Goal: Navigation & Orientation: Find specific page/section

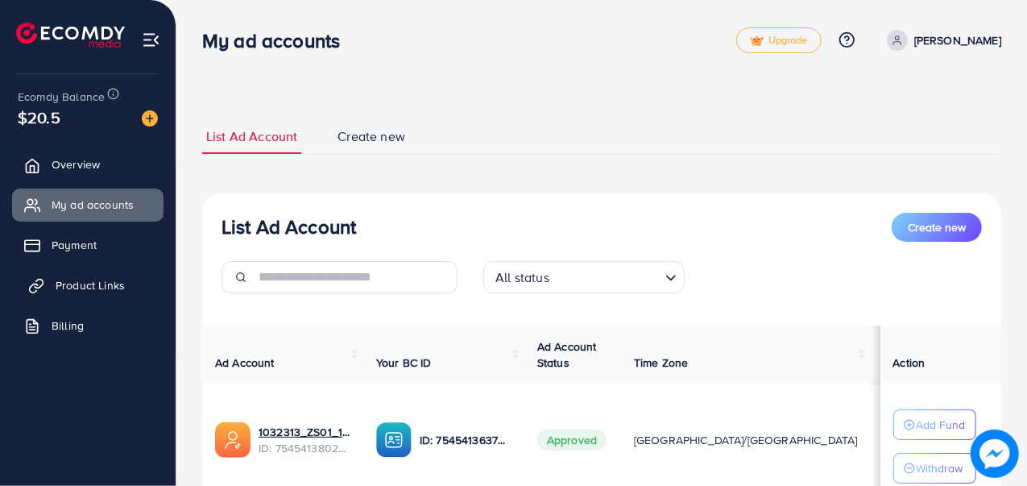
click at [122, 285] on span "Product Links" at bounding box center [90, 285] width 69 height 16
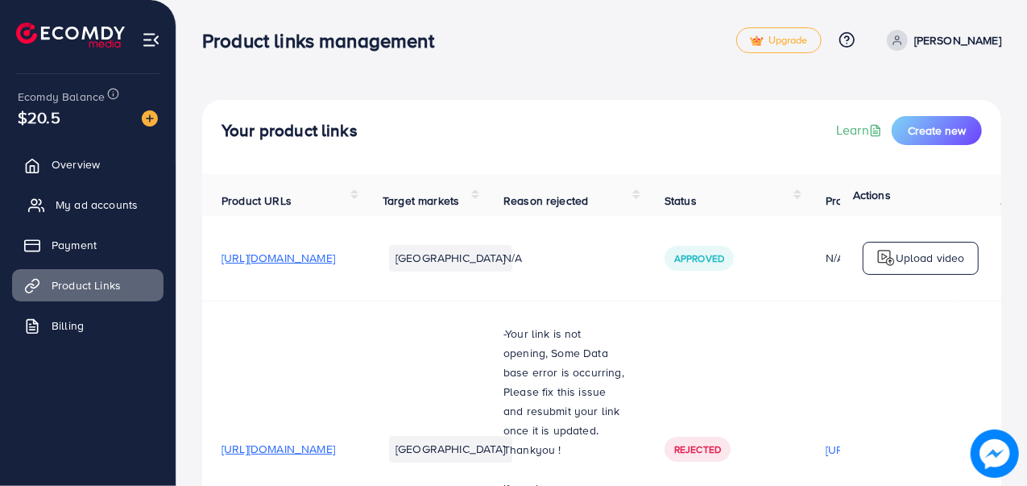
click at [104, 201] on span "My ad accounts" at bounding box center [97, 205] width 82 height 16
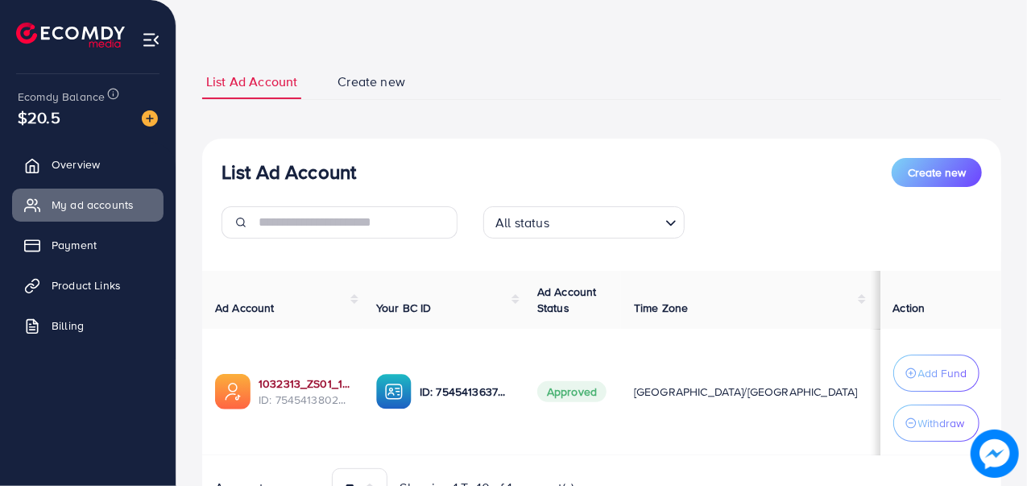
scroll to position [81, 0]
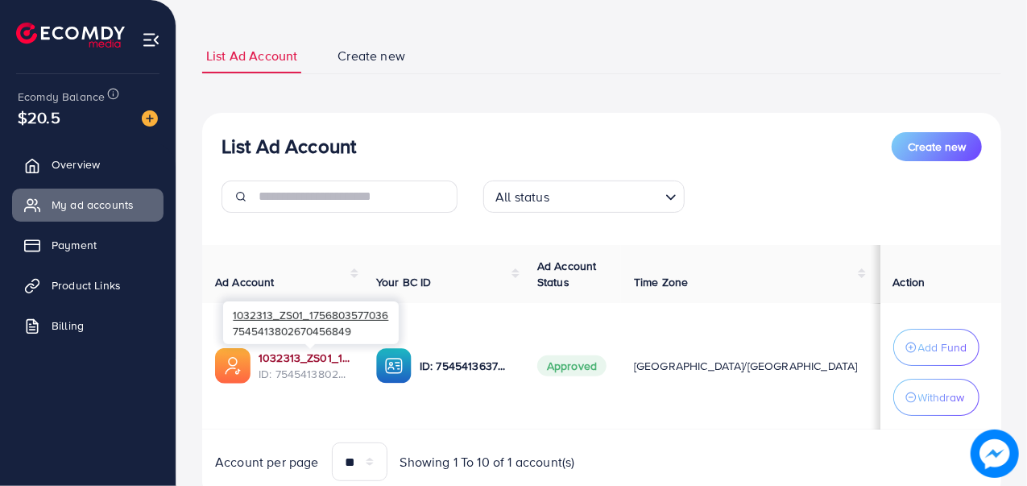
click at [330, 354] on link "1032313_ZS01_1756803577036" at bounding box center [305, 358] width 92 height 16
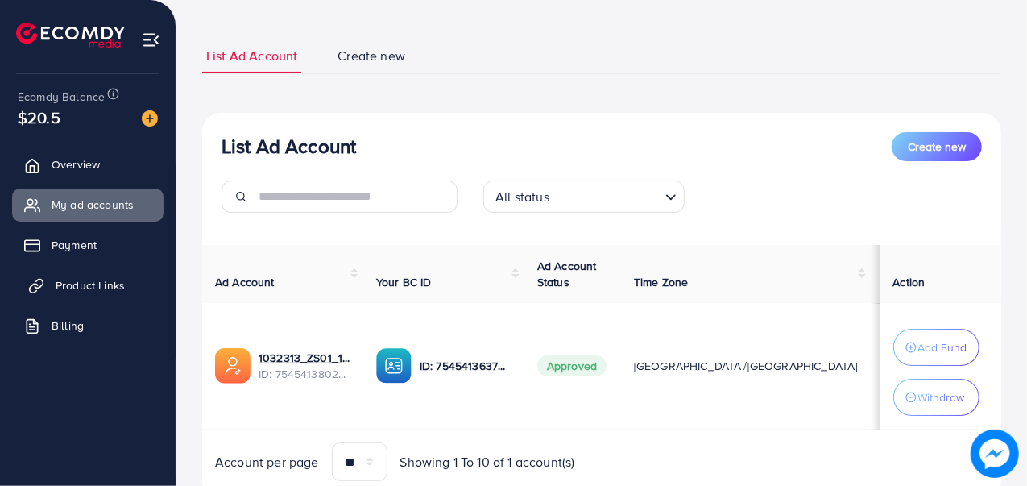
click at [127, 273] on link "Product Links" at bounding box center [87, 285] width 151 height 32
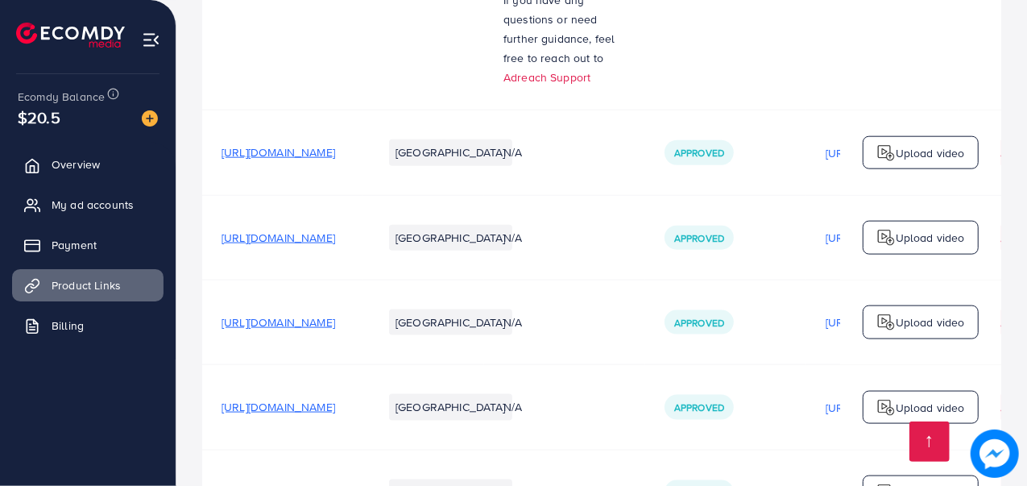
scroll to position [1017, 0]
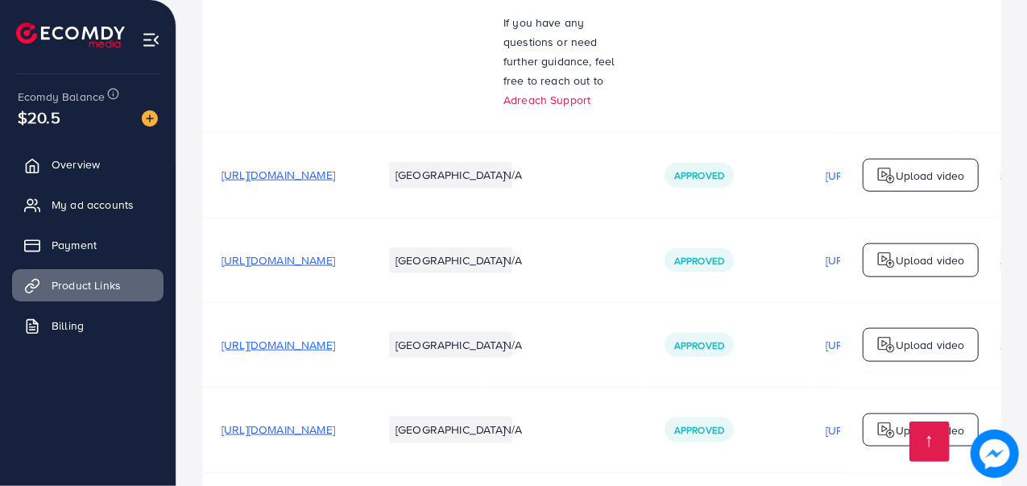
click at [335, 173] on span "[URL][DOMAIN_NAME]" at bounding box center [279, 175] width 114 height 16
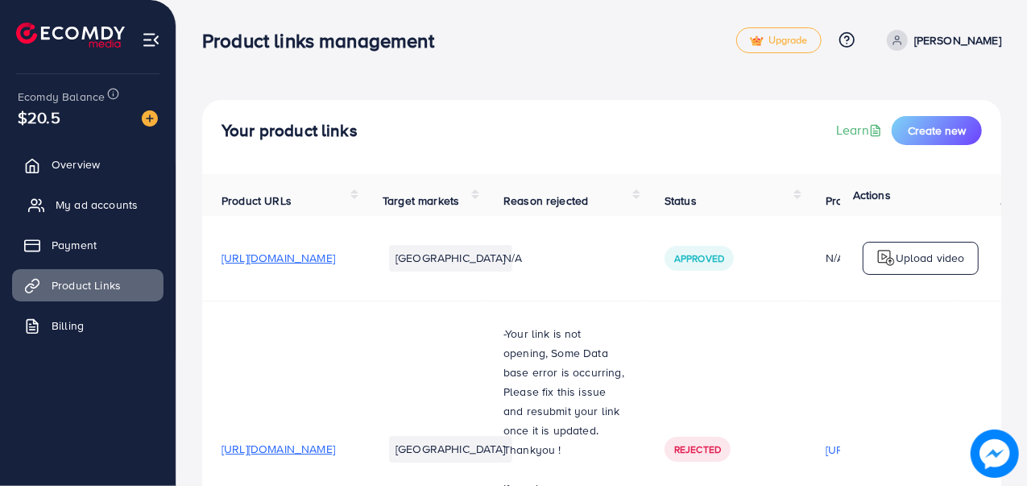
click at [118, 197] on span "My ad accounts" at bounding box center [97, 205] width 82 height 16
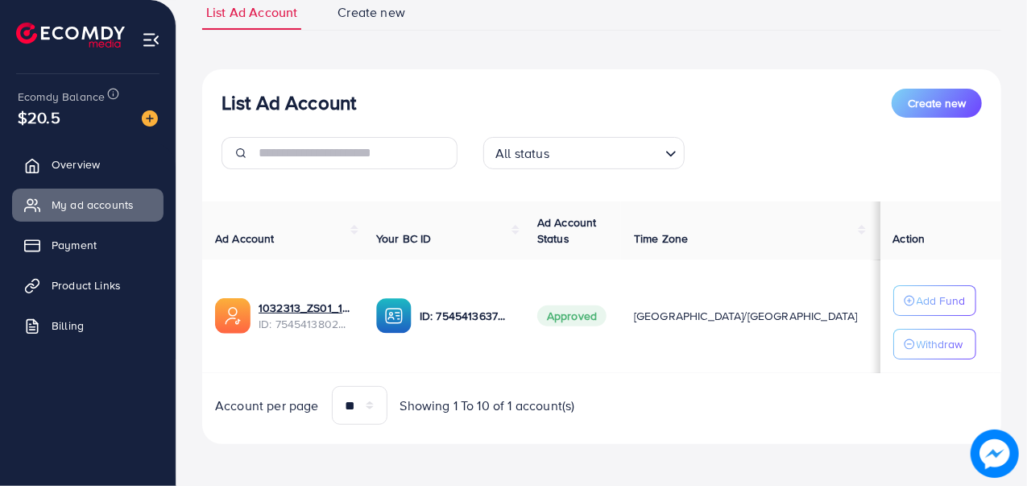
scroll to position [126, 0]
